Goal: Find specific fact: Find specific page/section

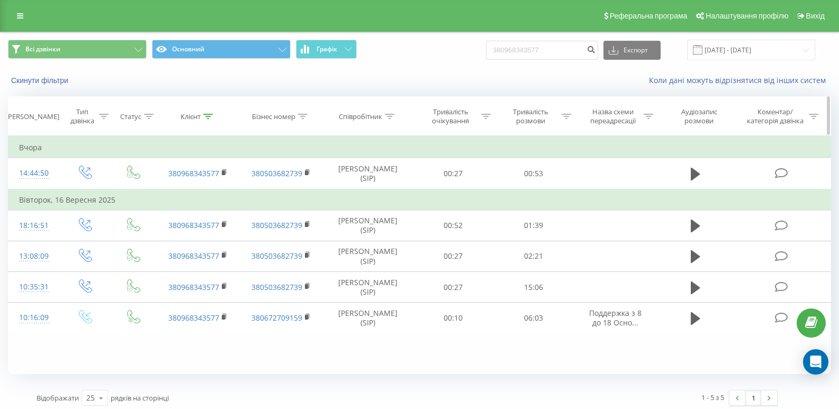
click at [206, 114] on icon at bounding box center [208, 116] width 10 height 5
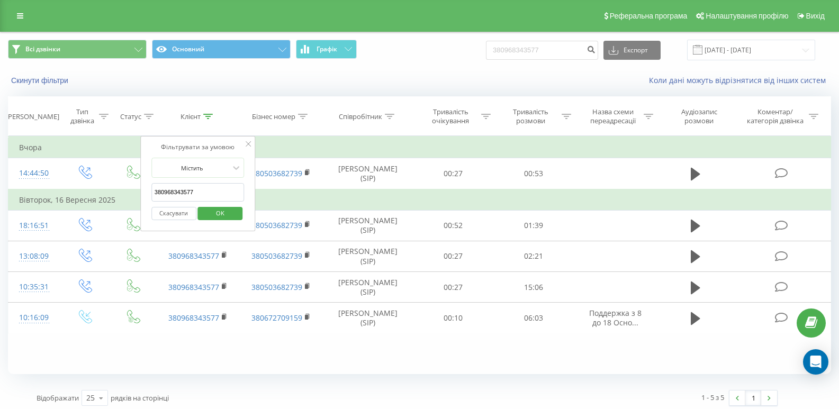
click at [209, 194] on input "380968343577" at bounding box center [197, 192] width 93 height 19
paste input "632330343"
click at [221, 208] on span "OK" at bounding box center [220, 213] width 30 height 16
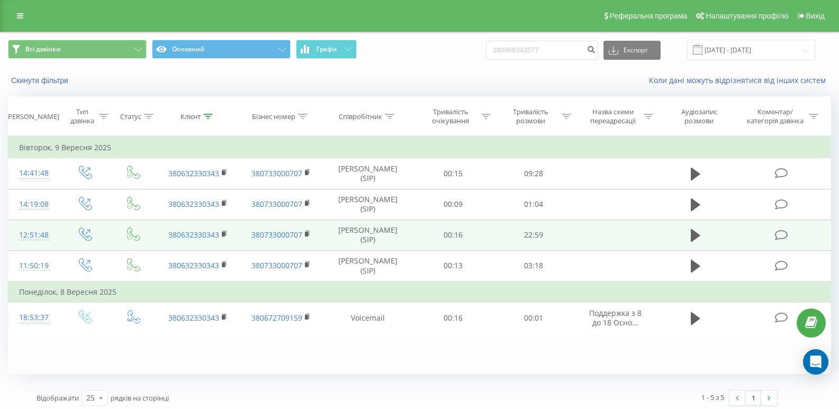
drag, startPoint x: 691, startPoint y: 237, endPoint x: 652, endPoint y: 240, distance: 39.3
click at [691, 236] on icon at bounding box center [696, 235] width 10 height 15
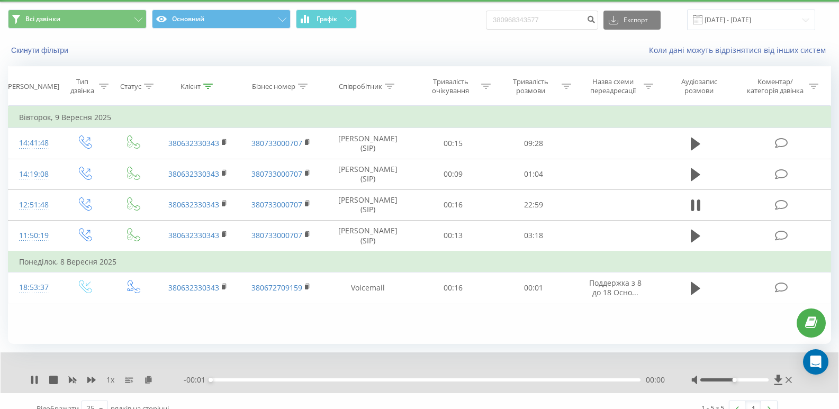
scroll to position [46, 0]
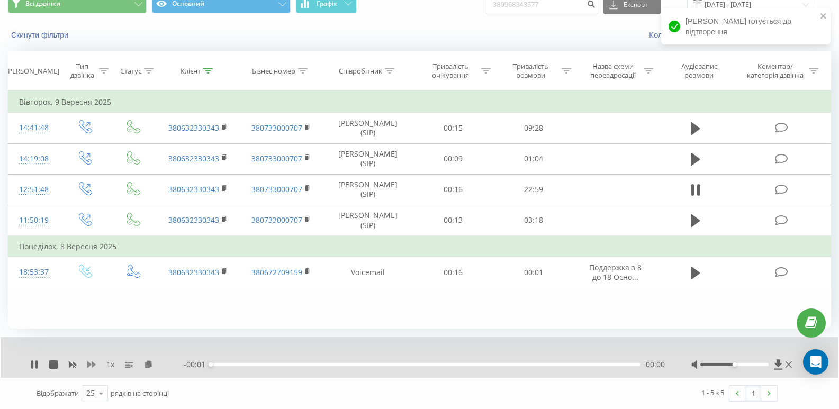
click at [90, 367] on icon at bounding box center [91, 364] width 8 height 8
click at [91, 366] on icon at bounding box center [91, 364] width 8 height 8
click at [154, 365] on icon at bounding box center [154, 363] width 9 height 7
click at [32, 364] on icon at bounding box center [32, 364] width 2 height 8
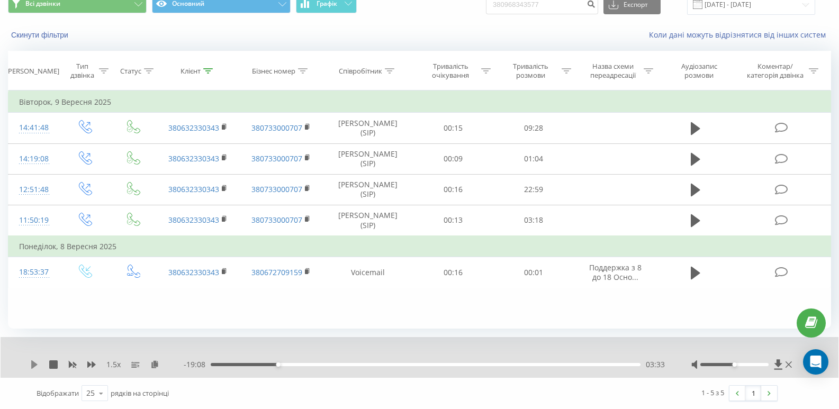
click at [34, 366] on icon at bounding box center [34, 364] width 6 height 8
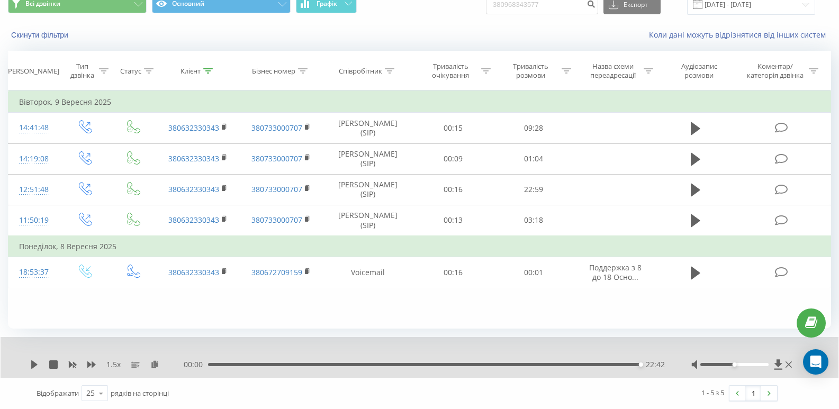
click at [617, 367] on div "00:00 22:42 22:42" at bounding box center [424, 364] width 481 height 11
click at [618, 364] on div "22:42" at bounding box center [424, 364] width 432 height 3
click at [32, 362] on icon at bounding box center [34, 364] width 6 height 8
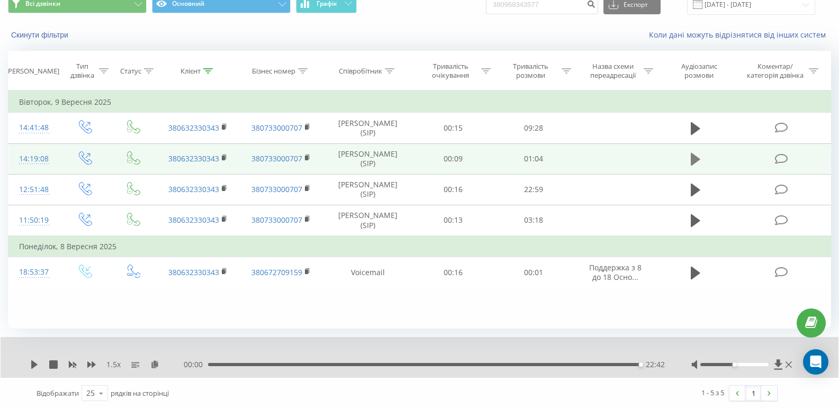
click at [698, 160] on icon at bounding box center [696, 159] width 10 height 13
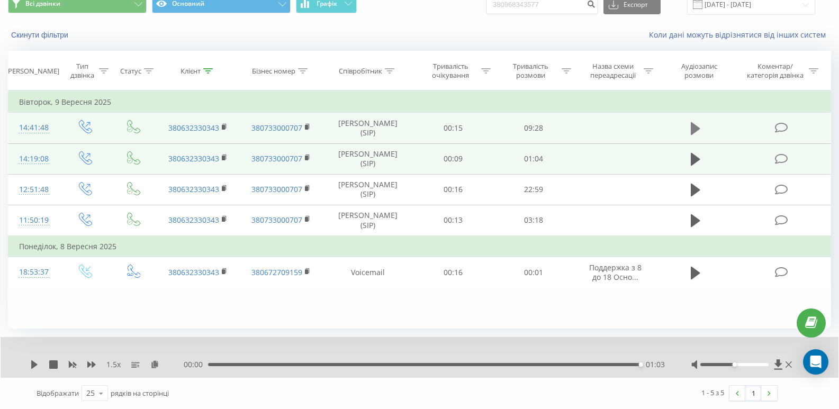
click at [690, 130] on button at bounding box center [696, 129] width 16 height 16
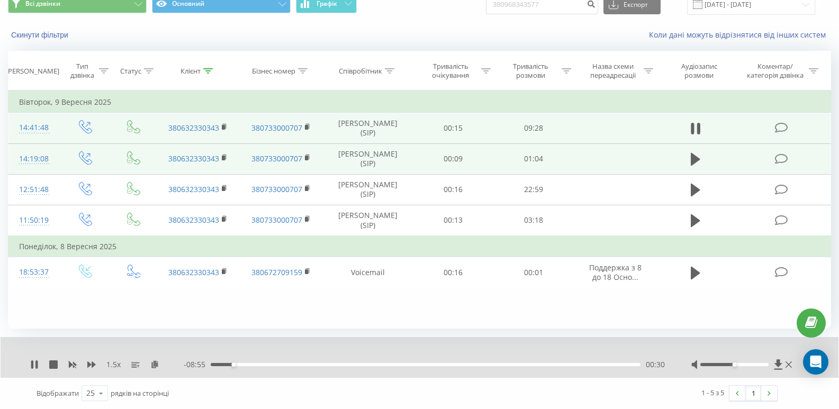
click at [32, 370] on div "1.5 x" at bounding box center [107, 364] width 154 height 11
click at [35, 363] on icon at bounding box center [34, 364] width 8 height 8
click at [210, 71] on icon at bounding box center [208, 70] width 10 height 5
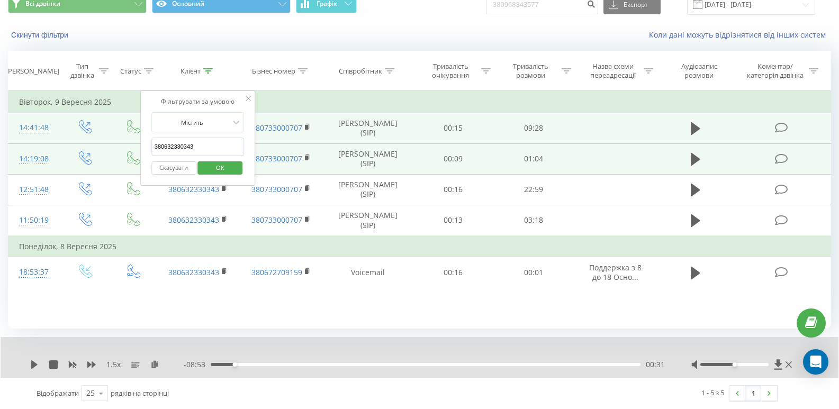
click at [191, 147] on input "380632330343" at bounding box center [197, 147] width 93 height 19
paste input "964076359"
click at [221, 167] on span "OK" at bounding box center [220, 167] width 30 height 16
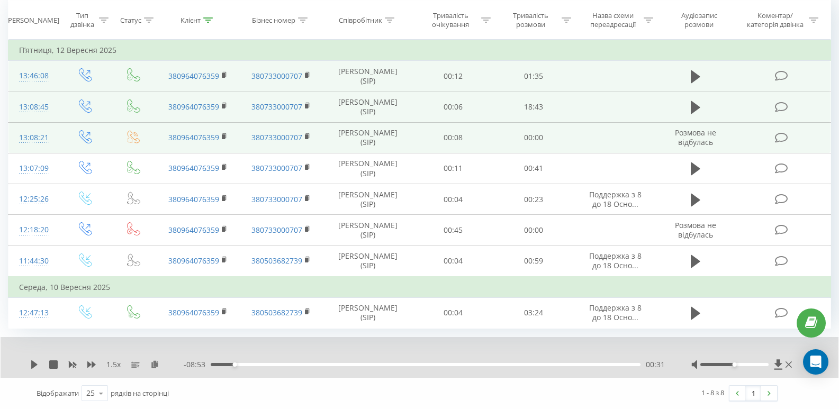
scroll to position [70, 0]
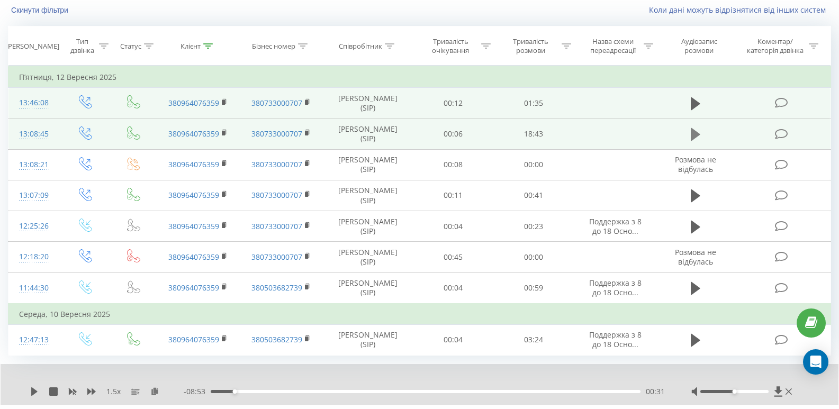
click at [693, 134] on icon at bounding box center [696, 134] width 10 height 13
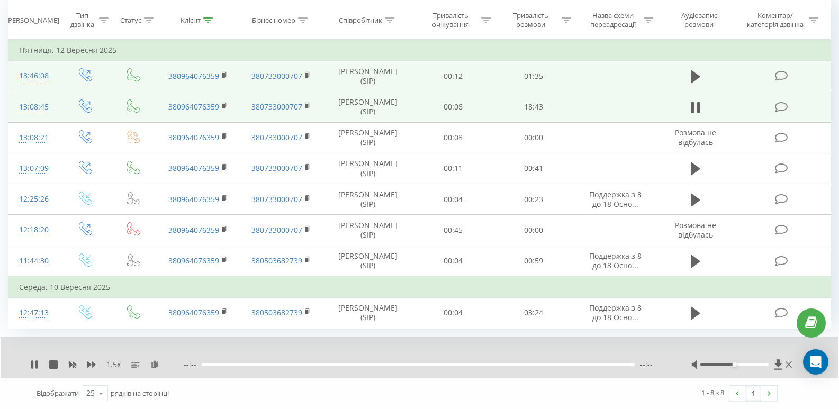
scroll to position [123, 0]
click at [154, 363] on icon at bounding box center [154, 363] width 9 height 7
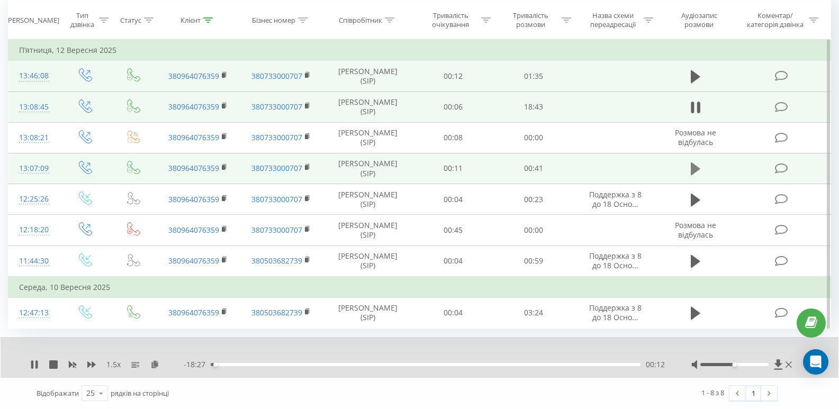
click at [697, 163] on icon at bounding box center [696, 169] width 10 height 13
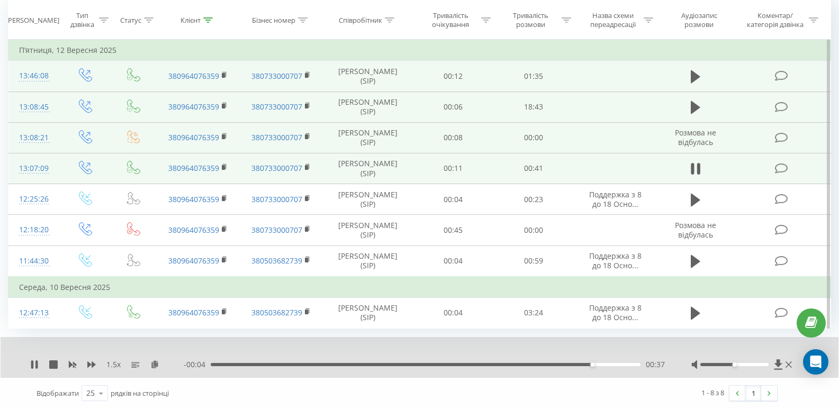
scroll to position [70, 0]
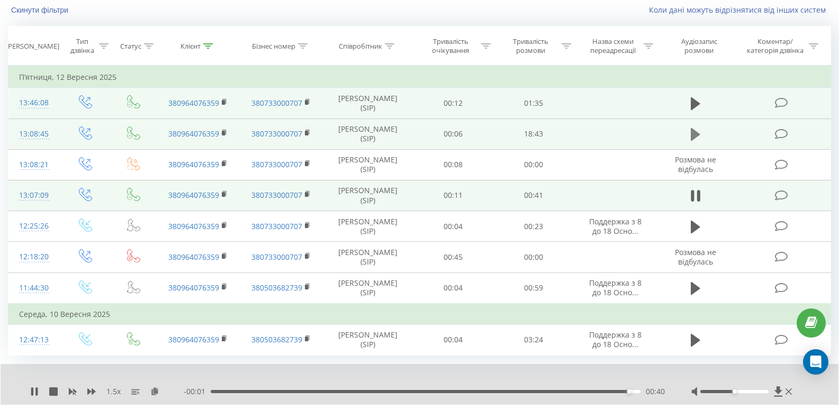
click at [698, 133] on icon at bounding box center [696, 134] width 10 height 13
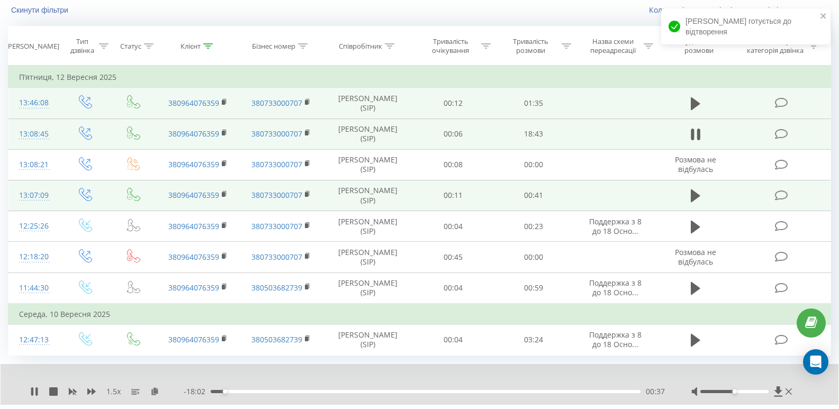
scroll to position [123, 0]
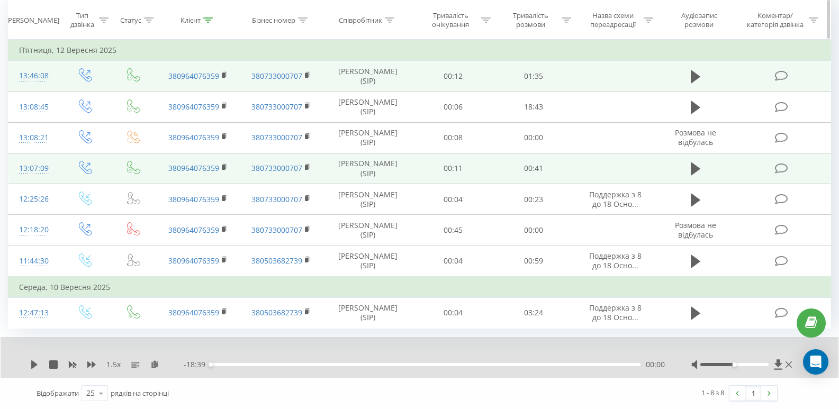
click at [208, 21] on icon at bounding box center [208, 19] width 10 height 5
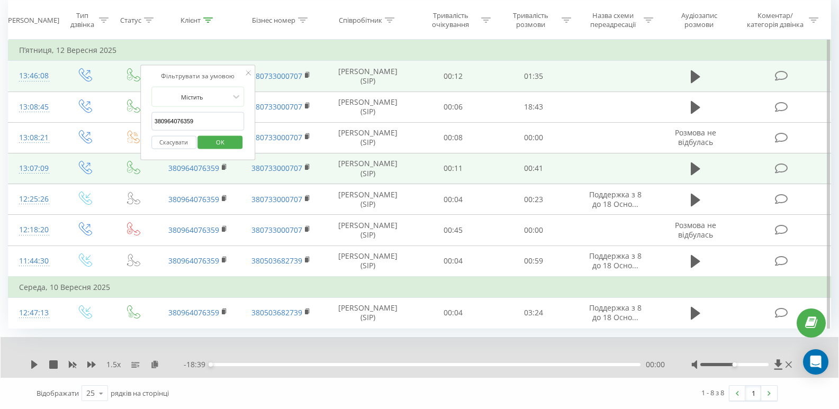
click at [209, 112] on input "380964076359" at bounding box center [197, 121] width 93 height 19
paste input "633617526"
type input "380633617526"
click at [223, 133] on span "OK" at bounding box center [220, 141] width 30 height 16
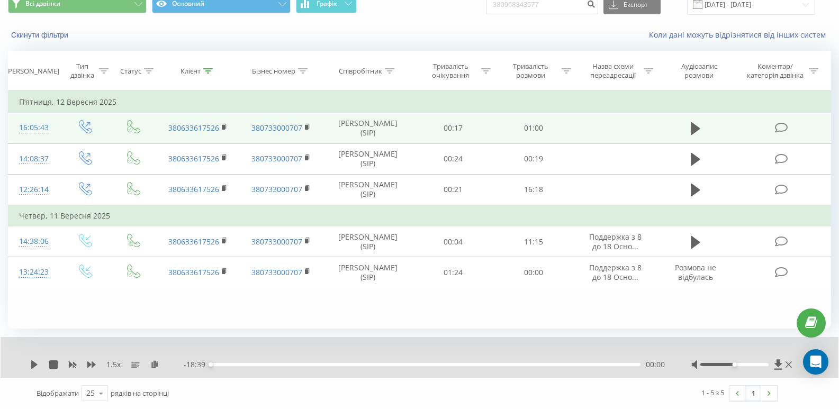
scroll to position [46, 0]
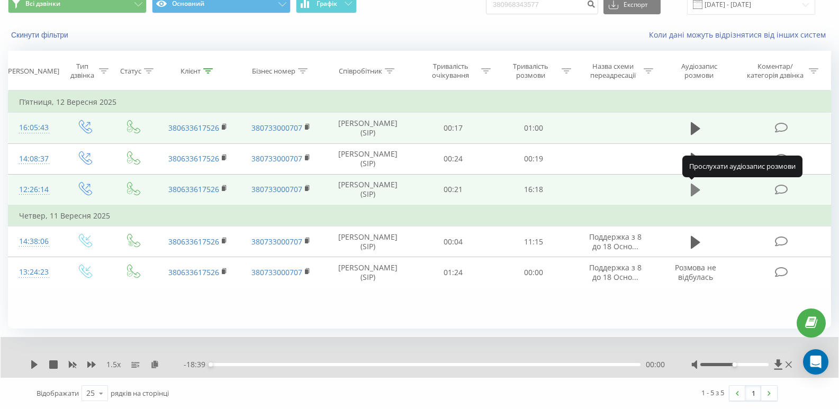
click at [692, 190] on icon at bounding box center [696, 190] width 10 height 13
click at [154, 366] on icon at bounding box center [154, 363] width 9 height 7
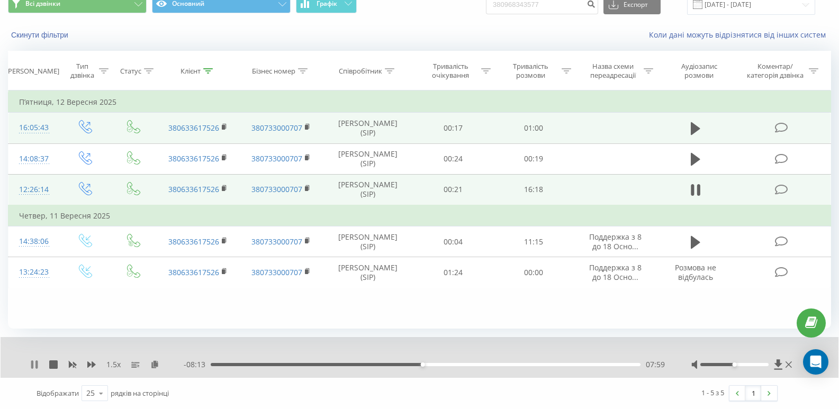
click at [35, 365] on icon at bounding box center [34, 364] width 8 height 8
